Goal: Browse casually: Explore the website without a specific task or goal

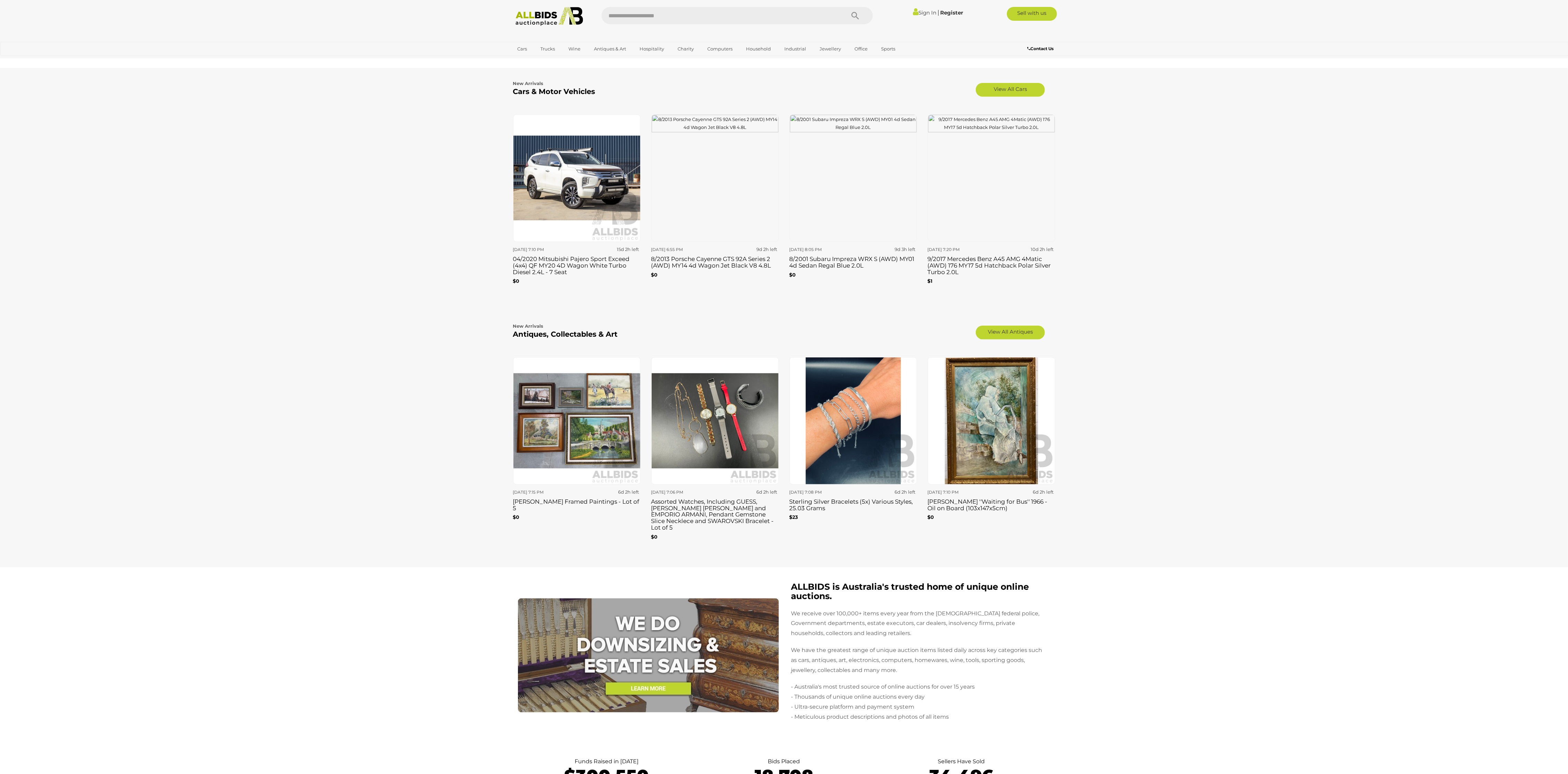
scroll to position [933, 0]
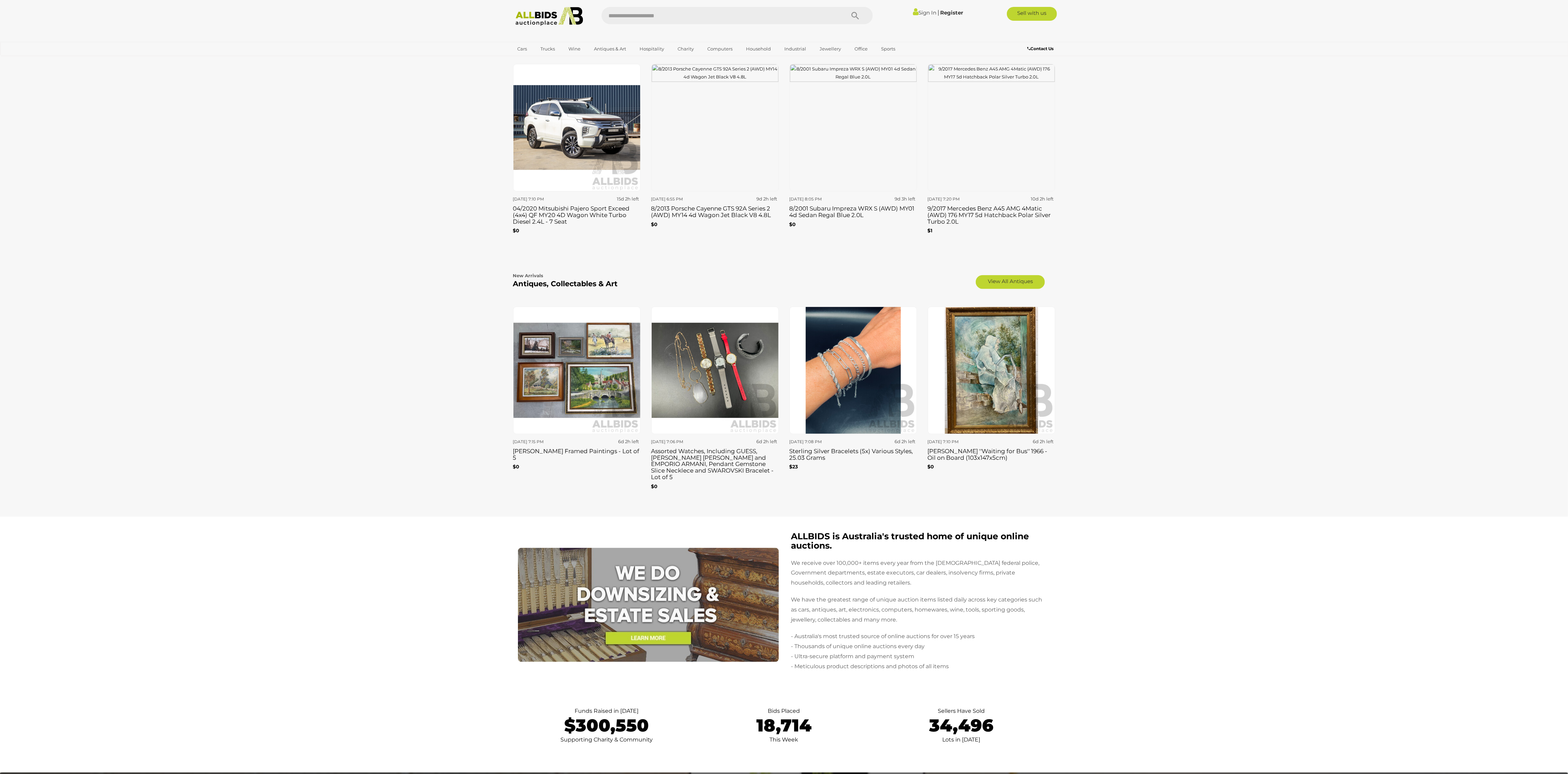
click at [576, 393] on img at bounding box center [576, 370] width 127 height 127
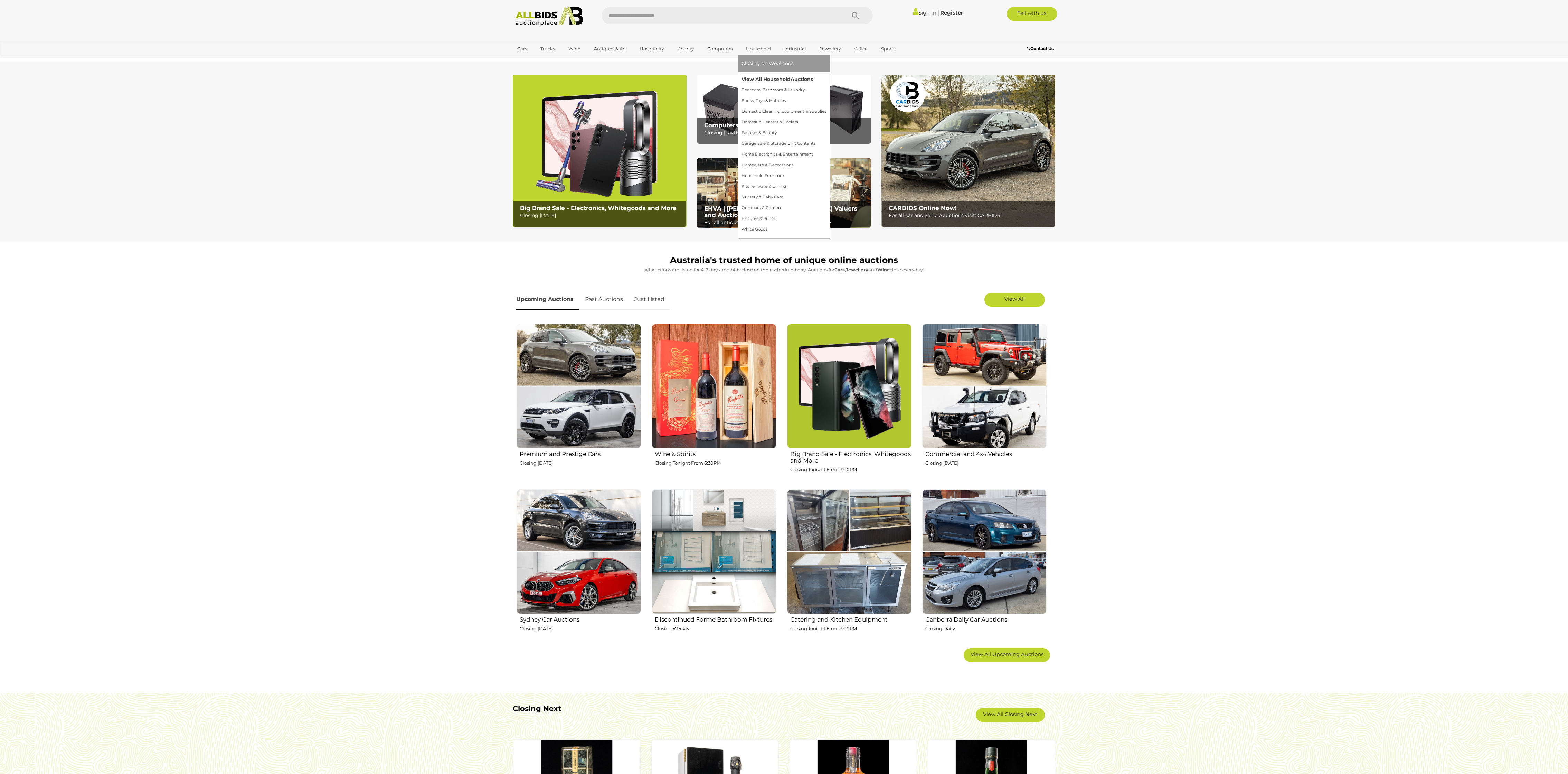
scroll to position [933, 0]
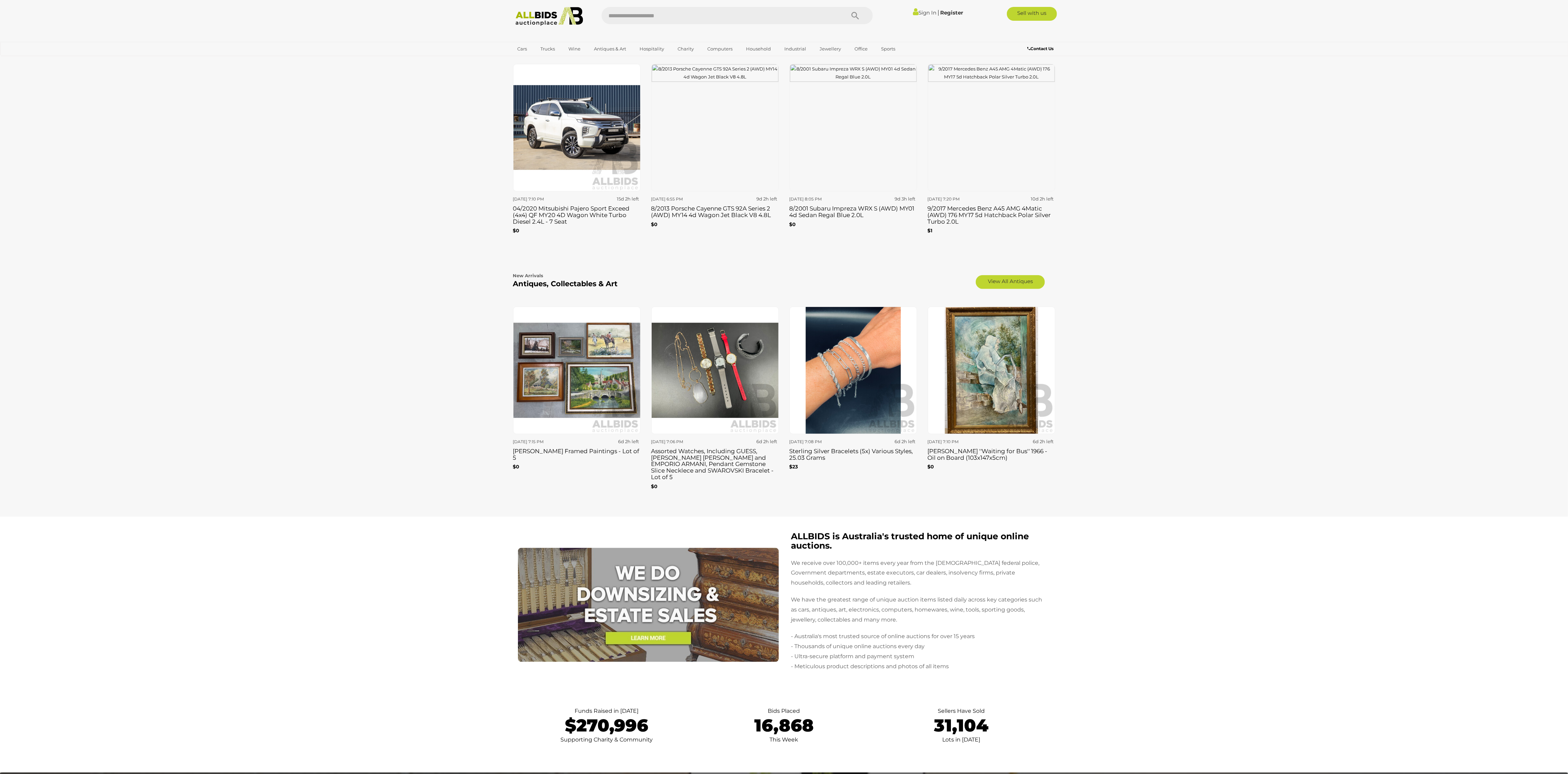
click at [724, 365] on img at bounding box center [715, 370] width 127 height 127
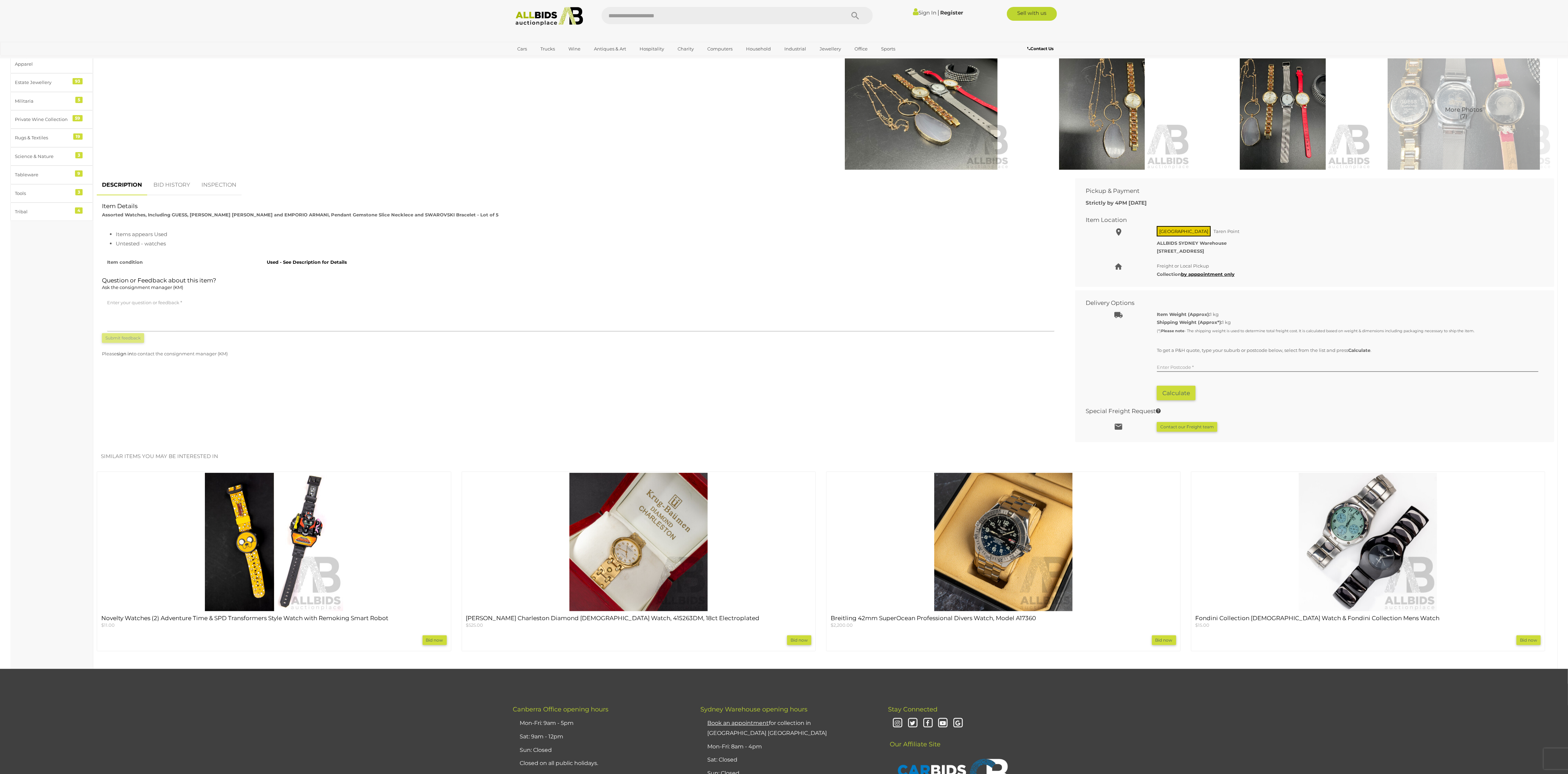
scroll to position [311, 0]
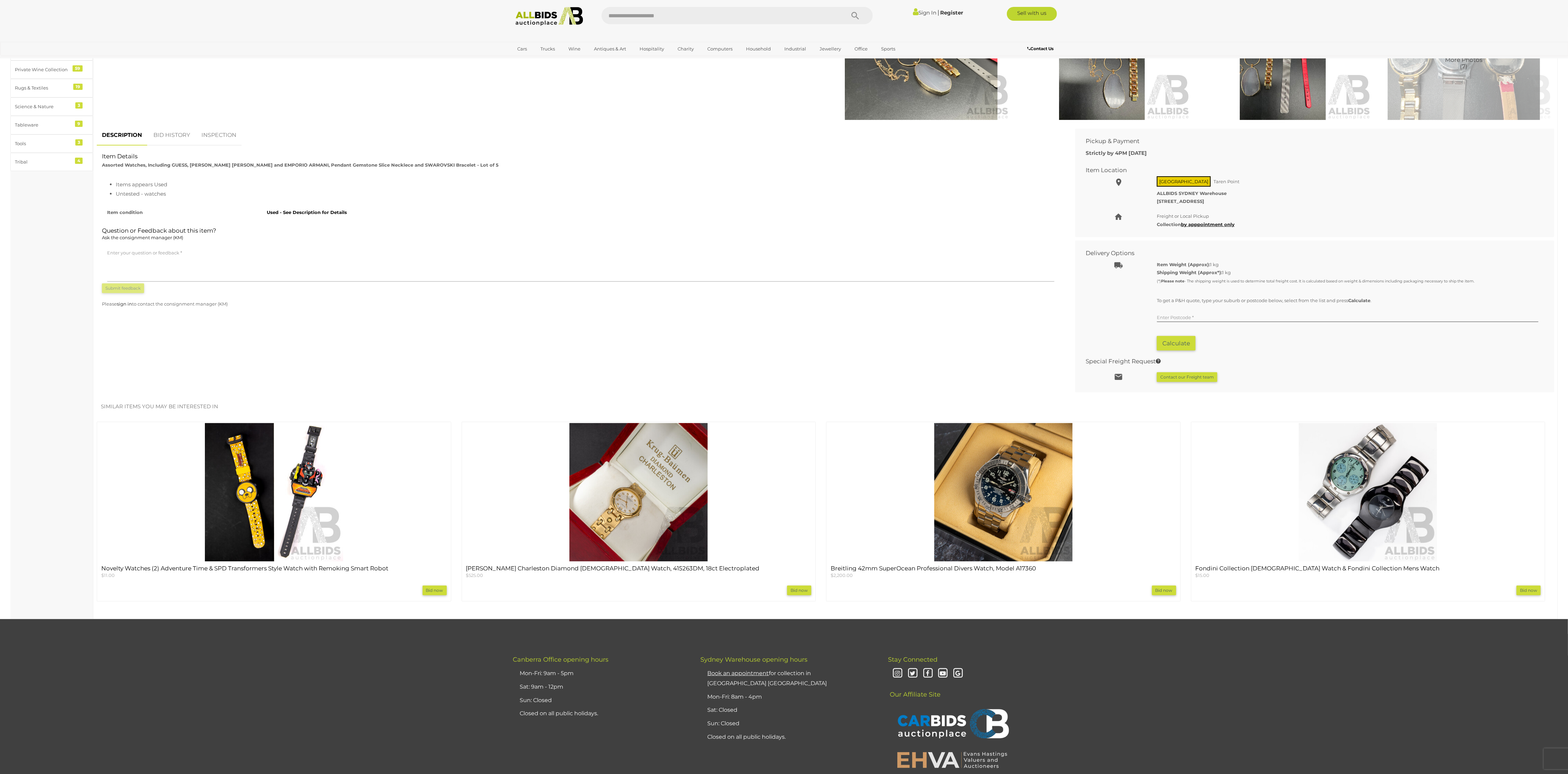
click at [1020, 528] on img at bounding box center [1003, 492] width 138 height 138
